Goal: Task Accomplishment & Management: Manage account settings

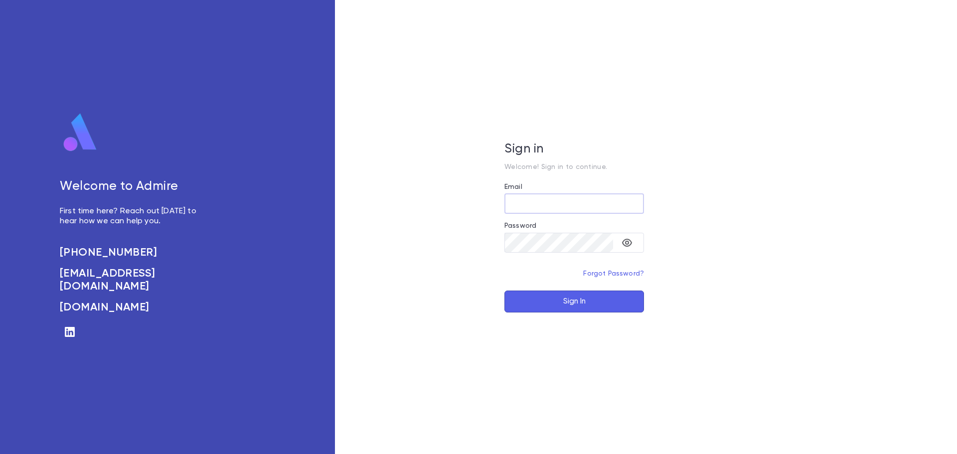
type input "**********"
click at [590, 303] on button "Sign In" at bounding box center [575, 302] width 140 height 22
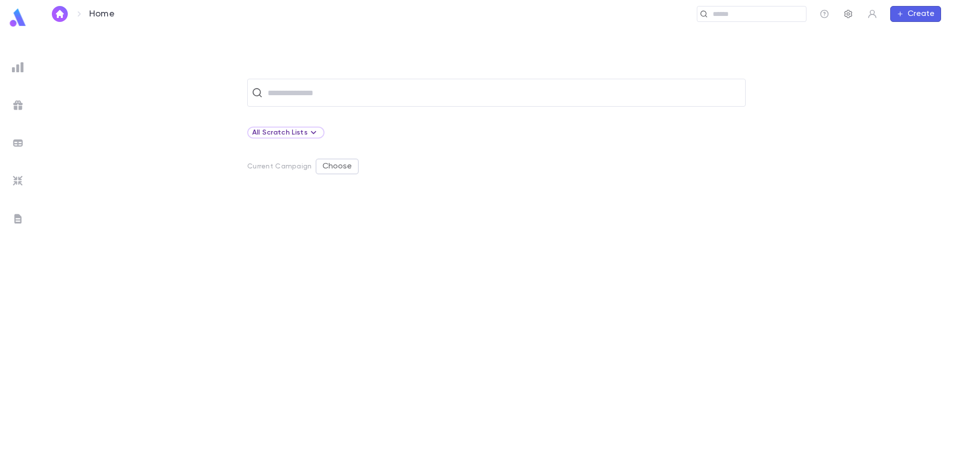
click at [845, 9] on icon "button" at bounding box center [849, 14] width 10 height 10
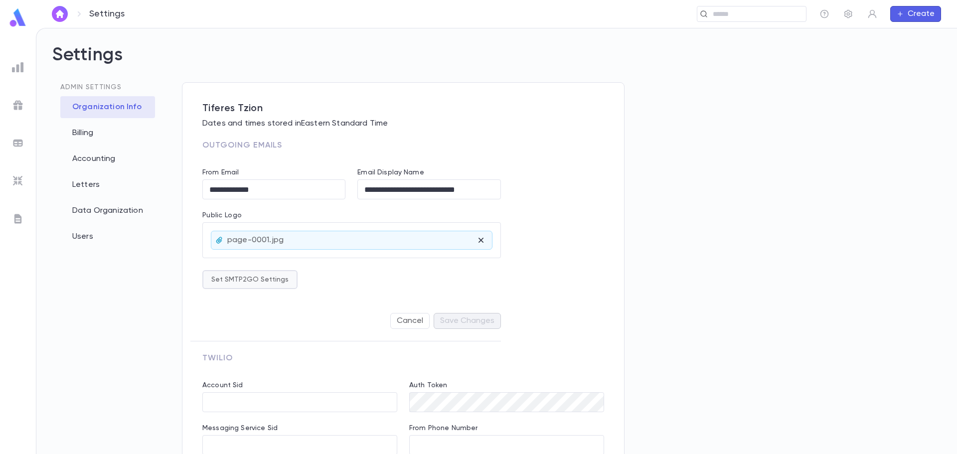
type input "**********"
click at [88, 186] on div "Letters" at bounding box center [107, 185] width 95 height 22
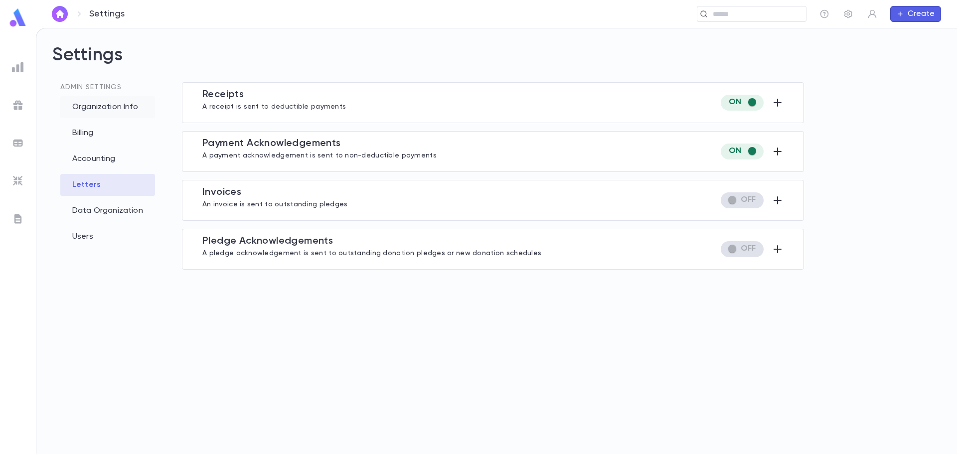
click at [100, 106] on div "Organization Info" at bounding box center [107, 107] width 95 height 22
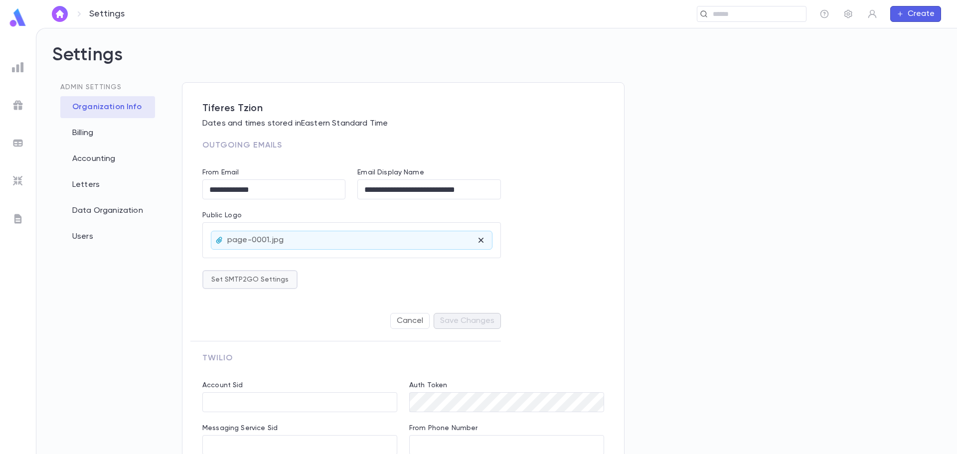
click at [281, 282] on button "Set SMTP2GO Settings" at bounding box center [249, 279] width 95 height 19
click at [493, 276] on div at bounding box center [478, 227] width 957 height 454
click at [849, 15] on icon "button" at bounding box center [849, 14] width 8 height 8
click at [851, 14] on icon "button" at bounding box center [849, 14] width 10 height 10
click at [81, 185] on div "Letters" at bounding box center [107, 185] width 95 height 22
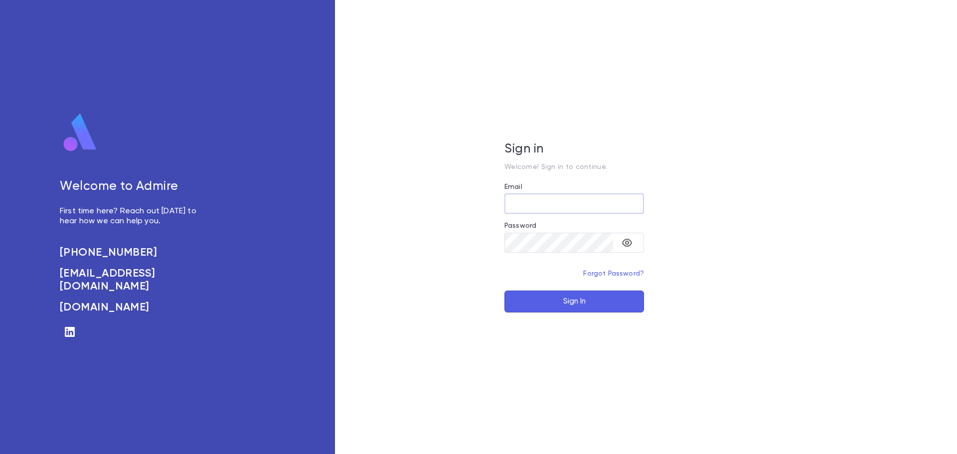
click at [568, 296] on button "Sign In" at bounding box center [575, 302] width 140 height 22
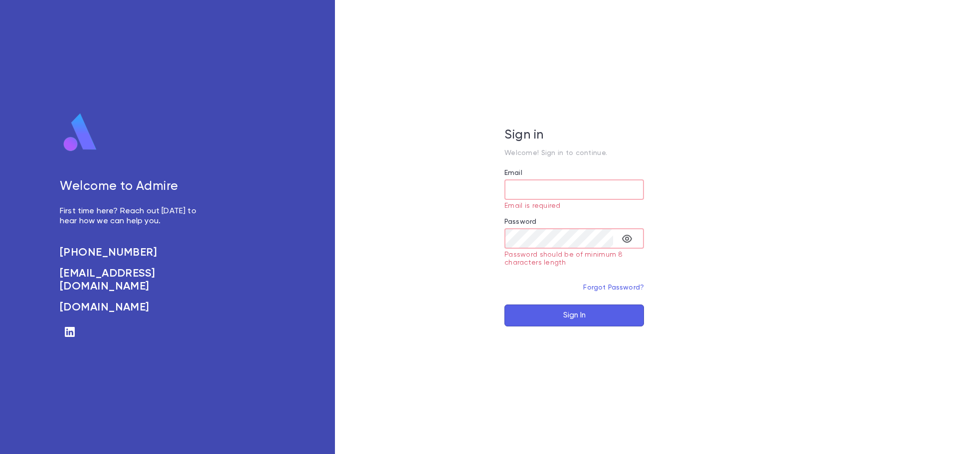
click at [566, 193] on input "Email" at bounding box center [575, 189] width 140 height 19
type input "**********"
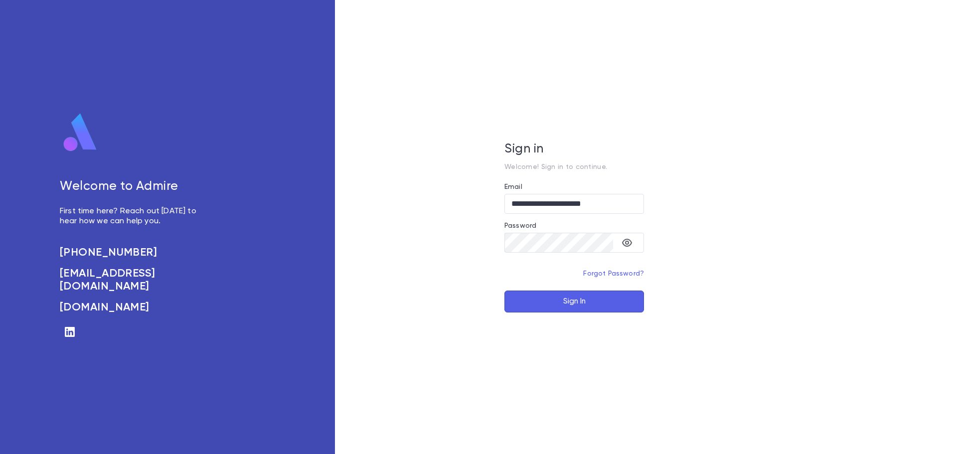
click at [584, 308] on button "Sign In" at bounding box center [575, 302] width 140 height 22
type input "**********"
click at [597, 298] on button "Sign In" at bounding box center [575, 302] width 140 height 22
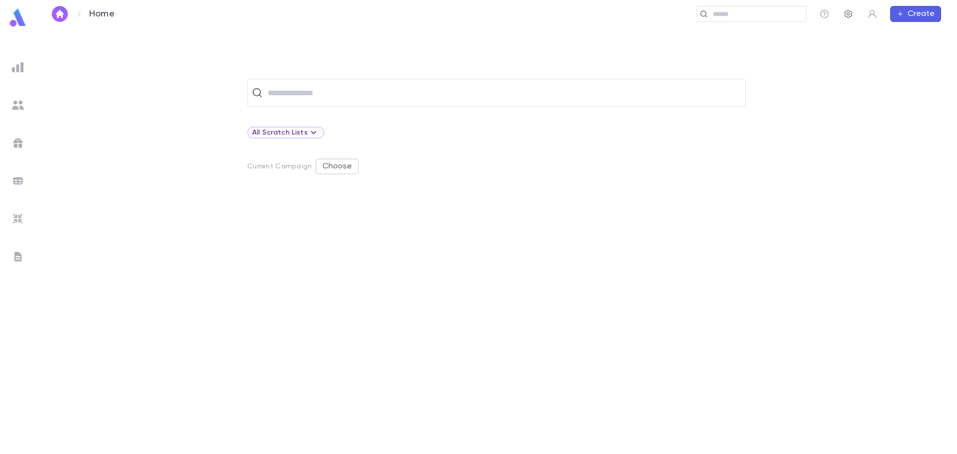
click at [847, 17] on icon "button" at bounding box center [849, 14] width 10 height 10
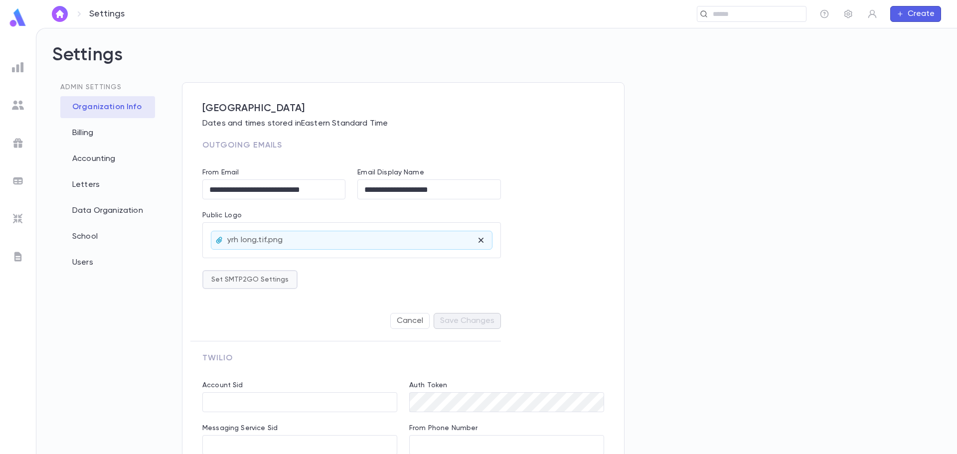
type input "**********"
click at [97, 158] on div "Accounting" at bounding box center [107, 159] width 95 height 22
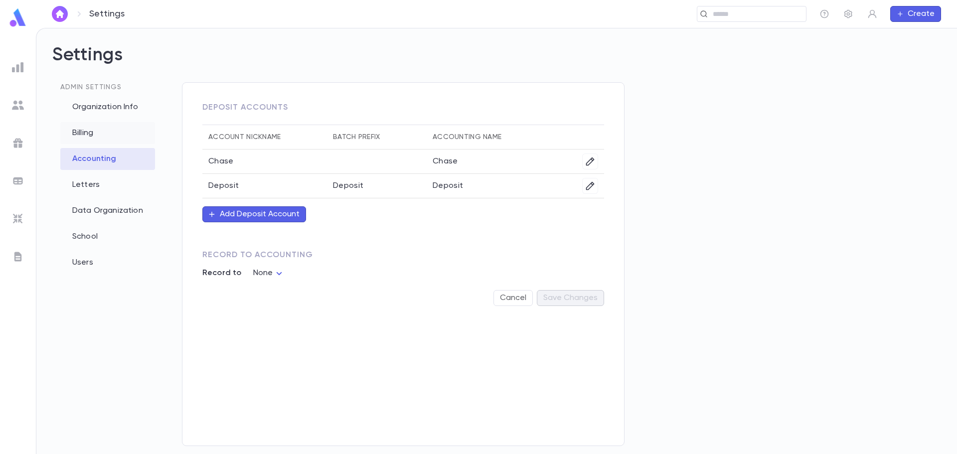
click at [97, 136] on div "Billing" at bounding box center [107, 133] width 95 height 22
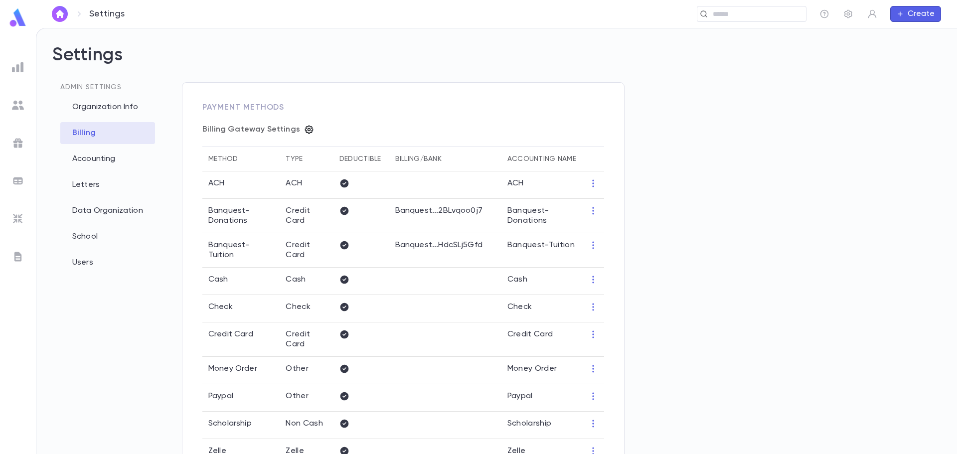
click at [305, 131] on icon "button" at bounding box center [309, 130] width 8 height 8
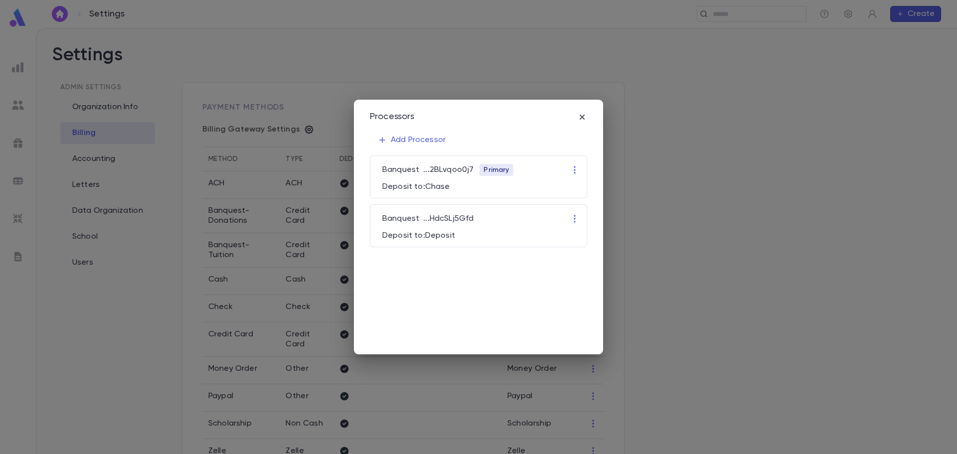
click at [317, 90] on div "Processors Add Processor Banquest ... 2BLvqoo0j7 Primary Deposit to: Chase Banq…" at bounding box center [478, 227] width 957 height 454
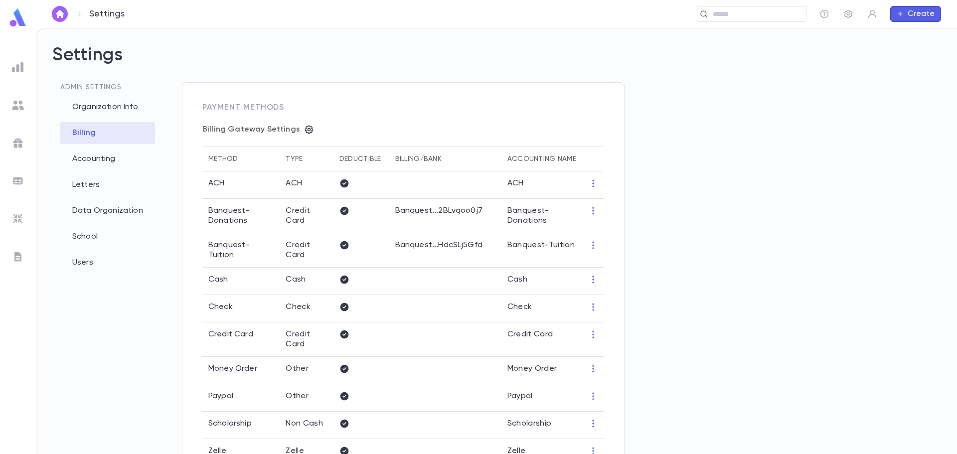
scroll to position [100, 0]
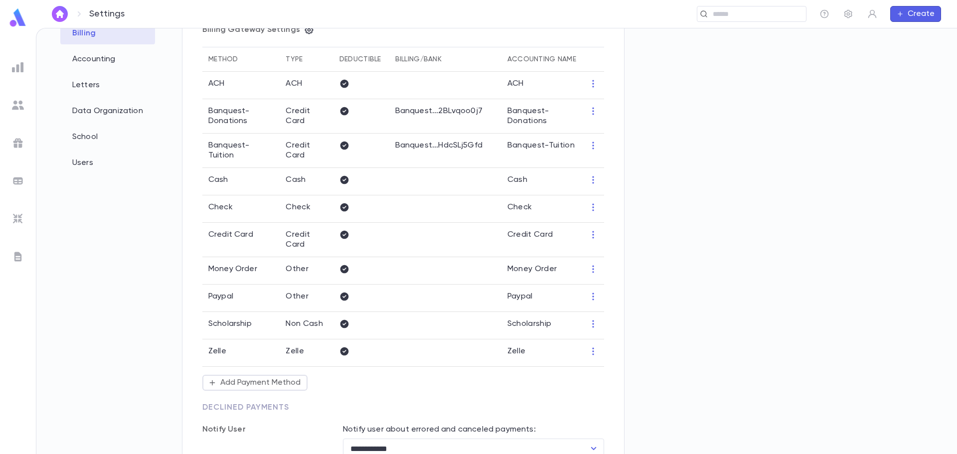
click at [459, 243] on td at bounding box center [445, 240] width 112 height 34
click at [591, 239] on td at bounding box center [593, 240] width 22 height 34
click at [593, 237] on icon "button" at bounding box center [592, 234] width 1 height 7
click at [431, 242] on div at bounding box center [478, 227] width 957 height 454
